Goal: Find specific page/section: Find specific page/section

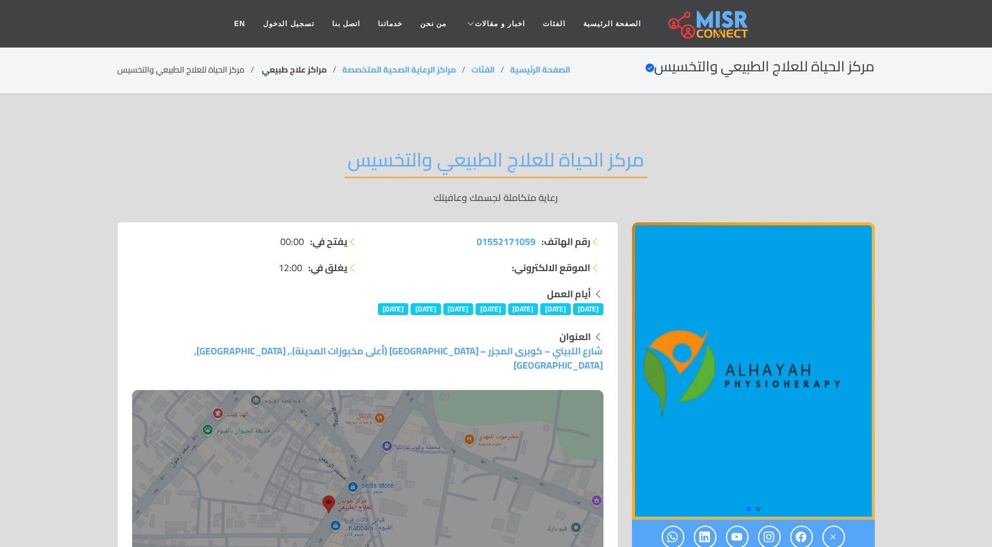
click at [318, 70] on link "مراكز علاج طبيعي ‎" at bounding box center [294, 69] width 67 height 15
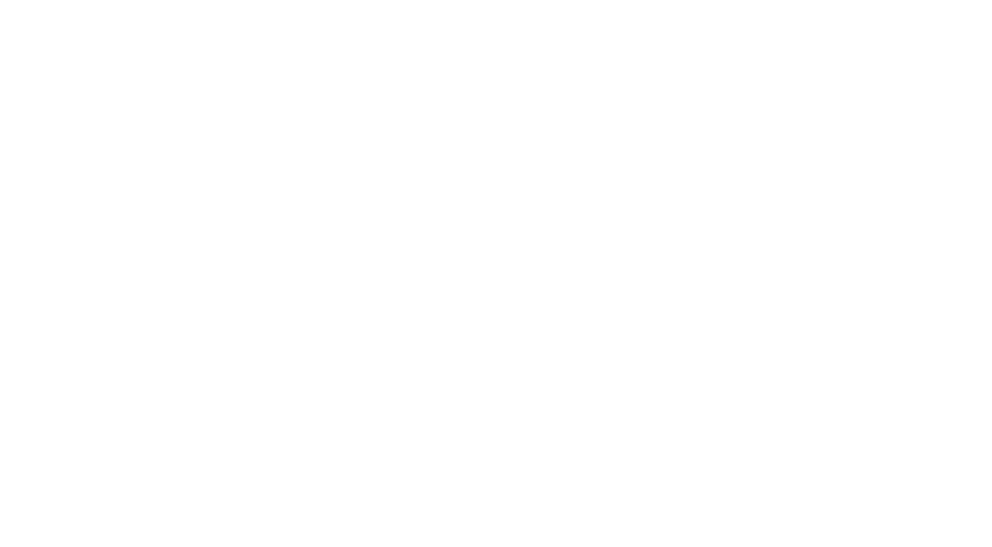
select select "**********"
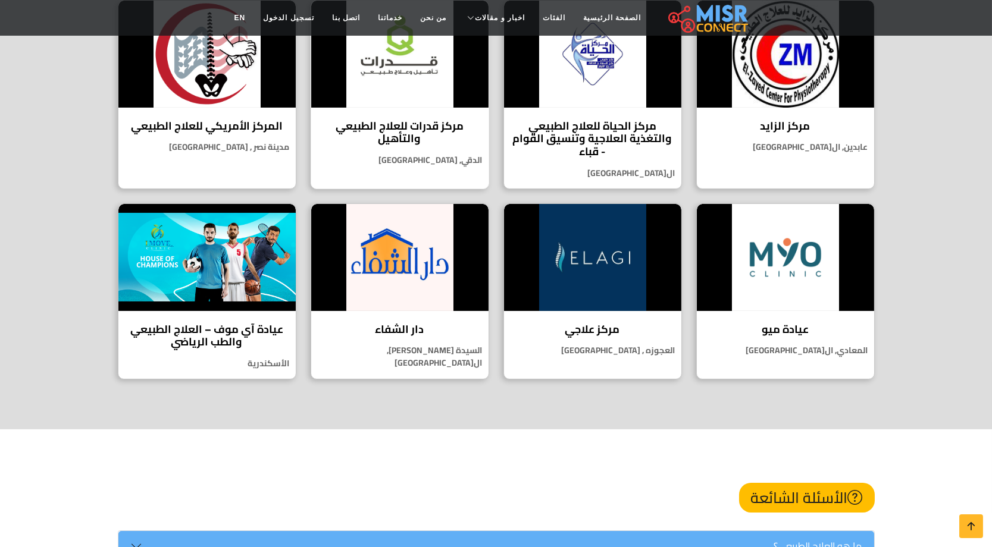
scroll to position [910, 0]
